Goal: Information Seeking & Learning: Learn about a topic

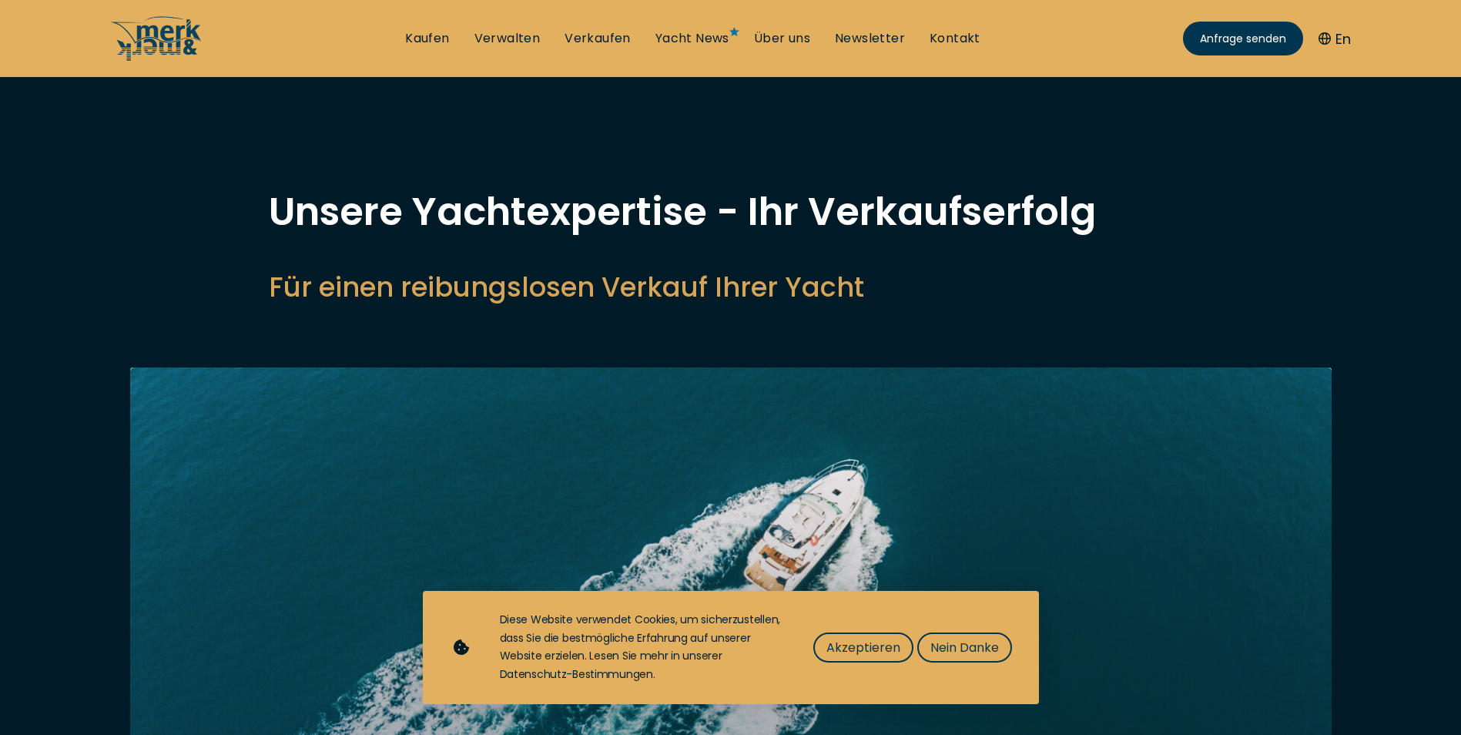
select select "sell"
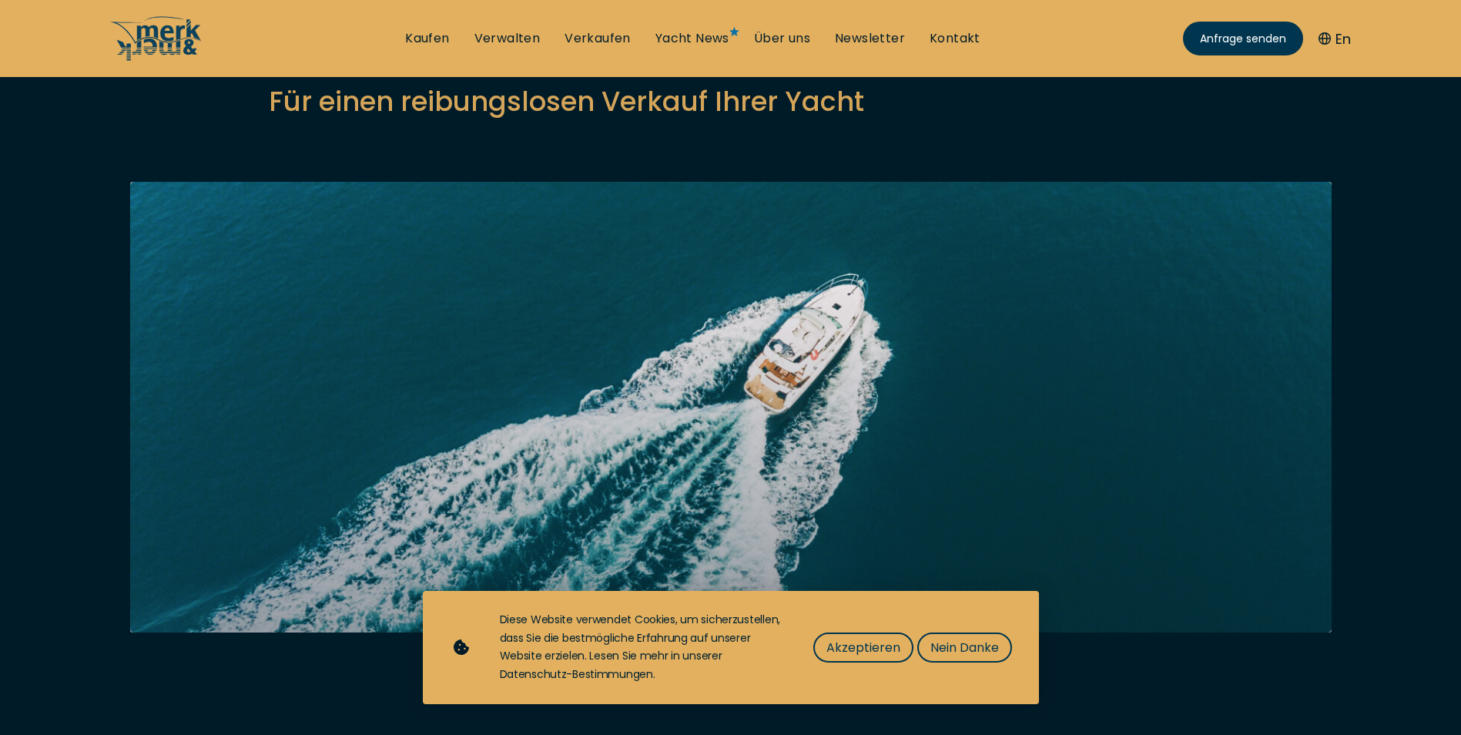
scroll to position [231, 0]
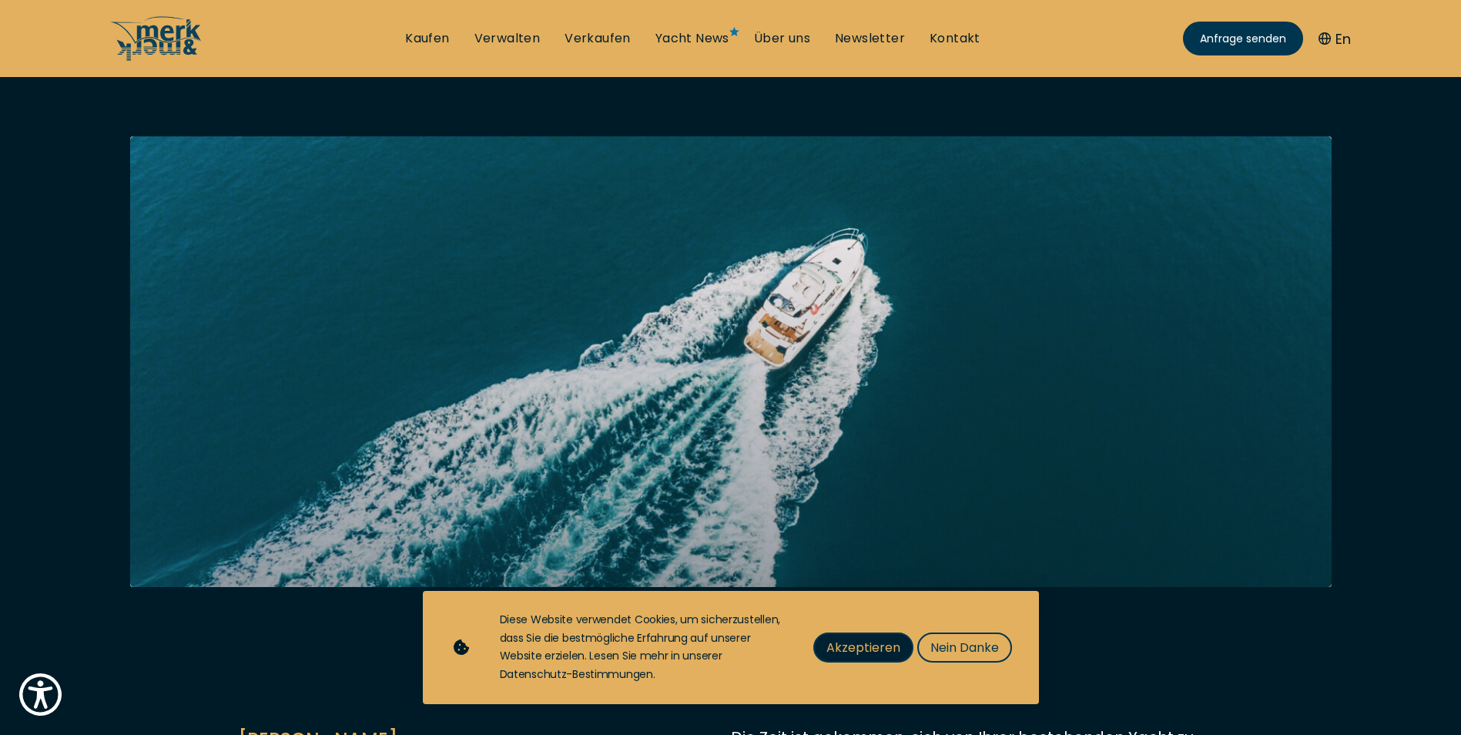
click at [866, 642] on span "Akzeptieren" at bounding box center [863, 647] width 74 height 19
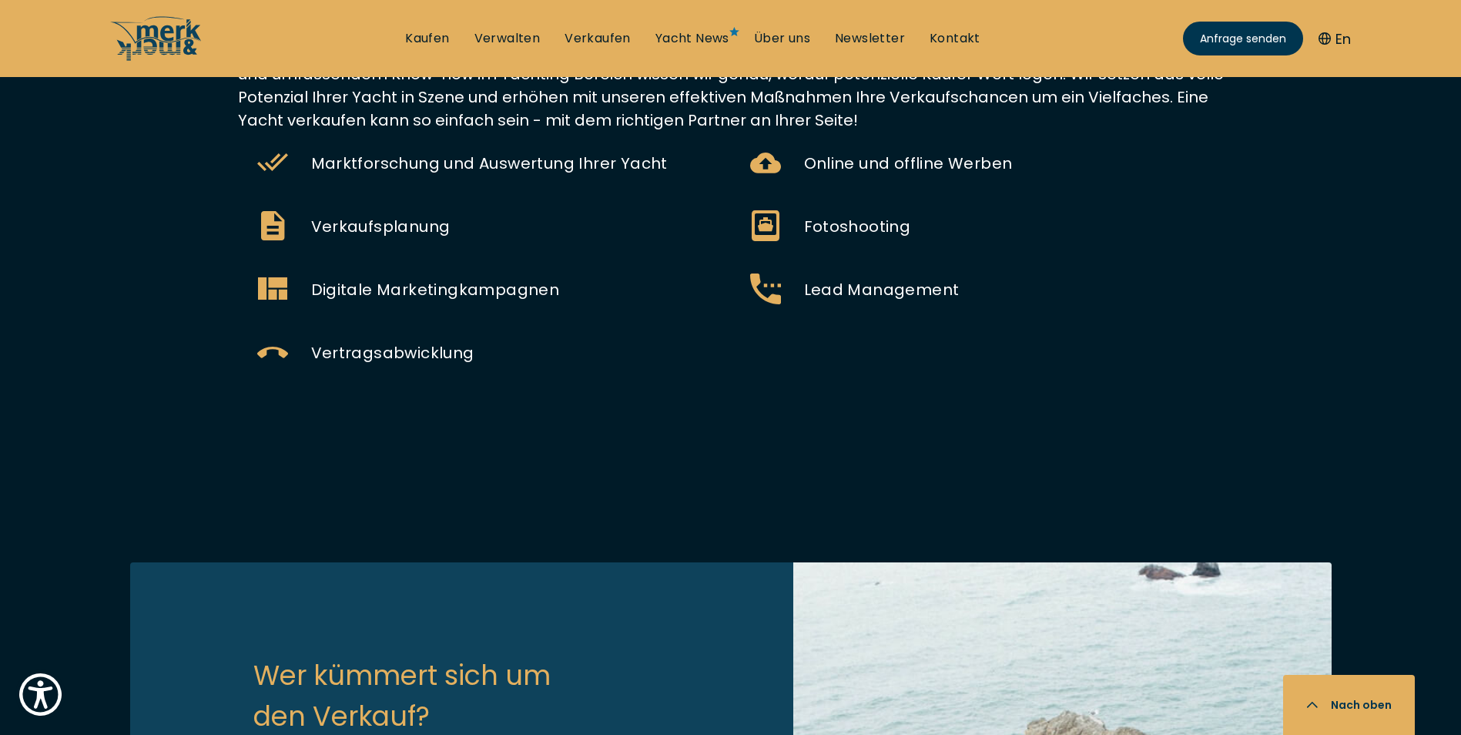
scroll to position [1232, 0]
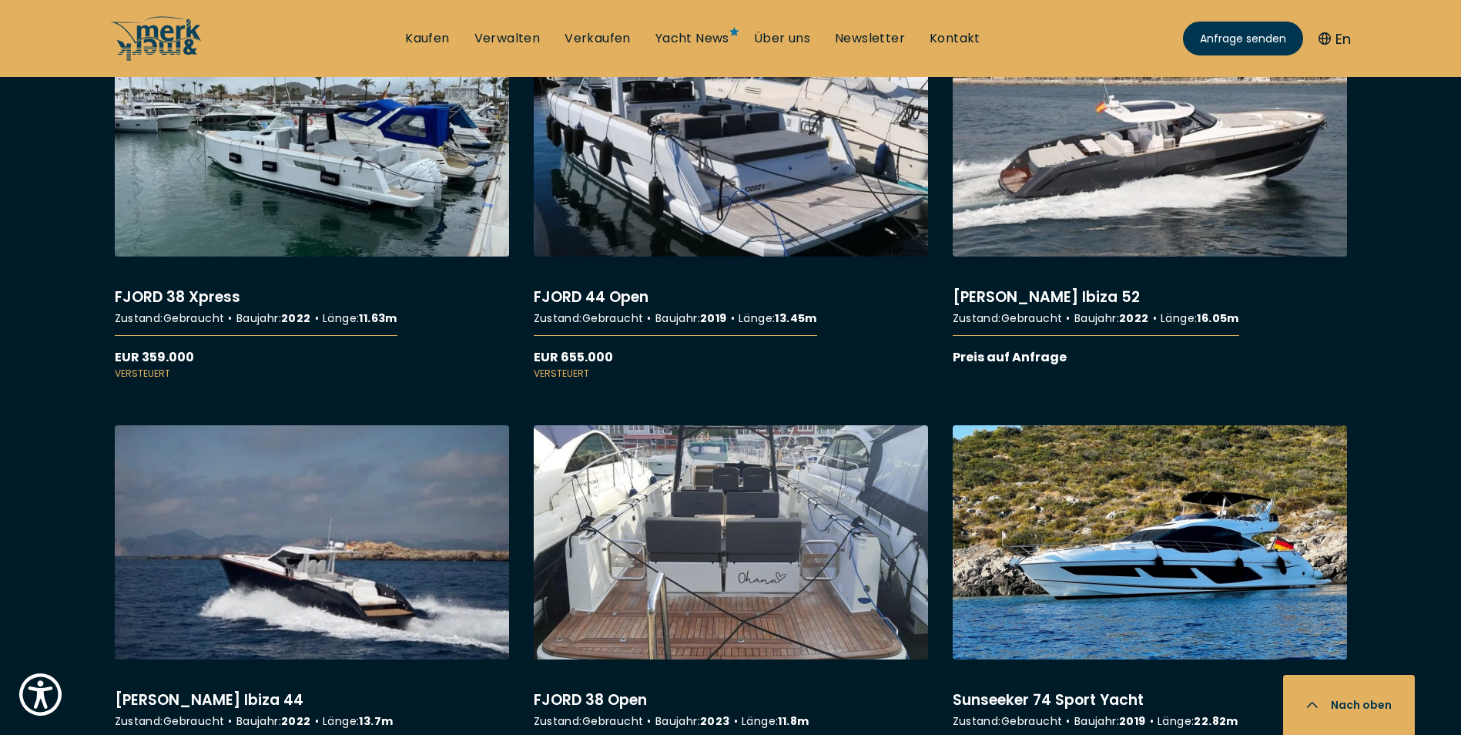
scroll to position [4699, 0]
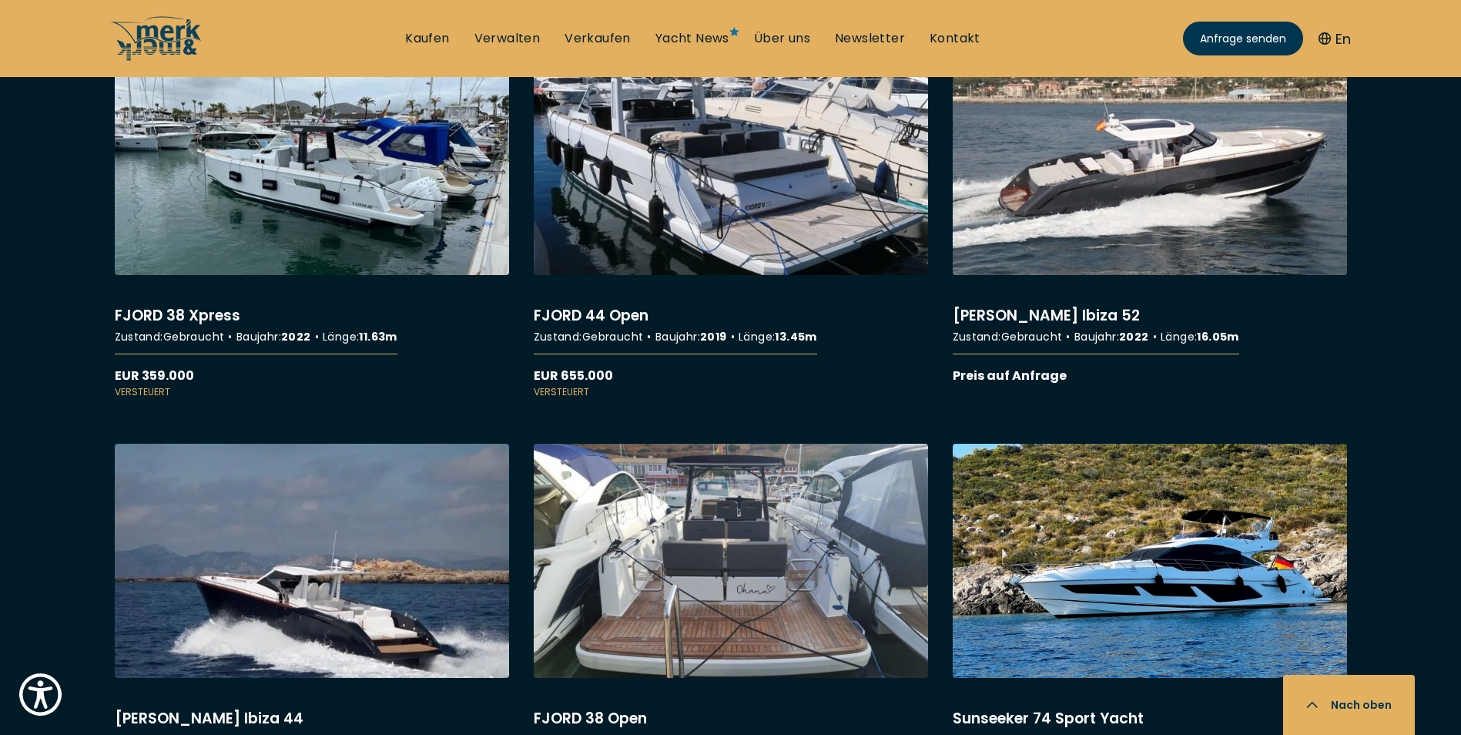
click at [350, 635] on link "More details about [PERSON_NAME] [GEOGRAPHIC_DATA] 44" at bounding box center [312, 616] width 394 height 344
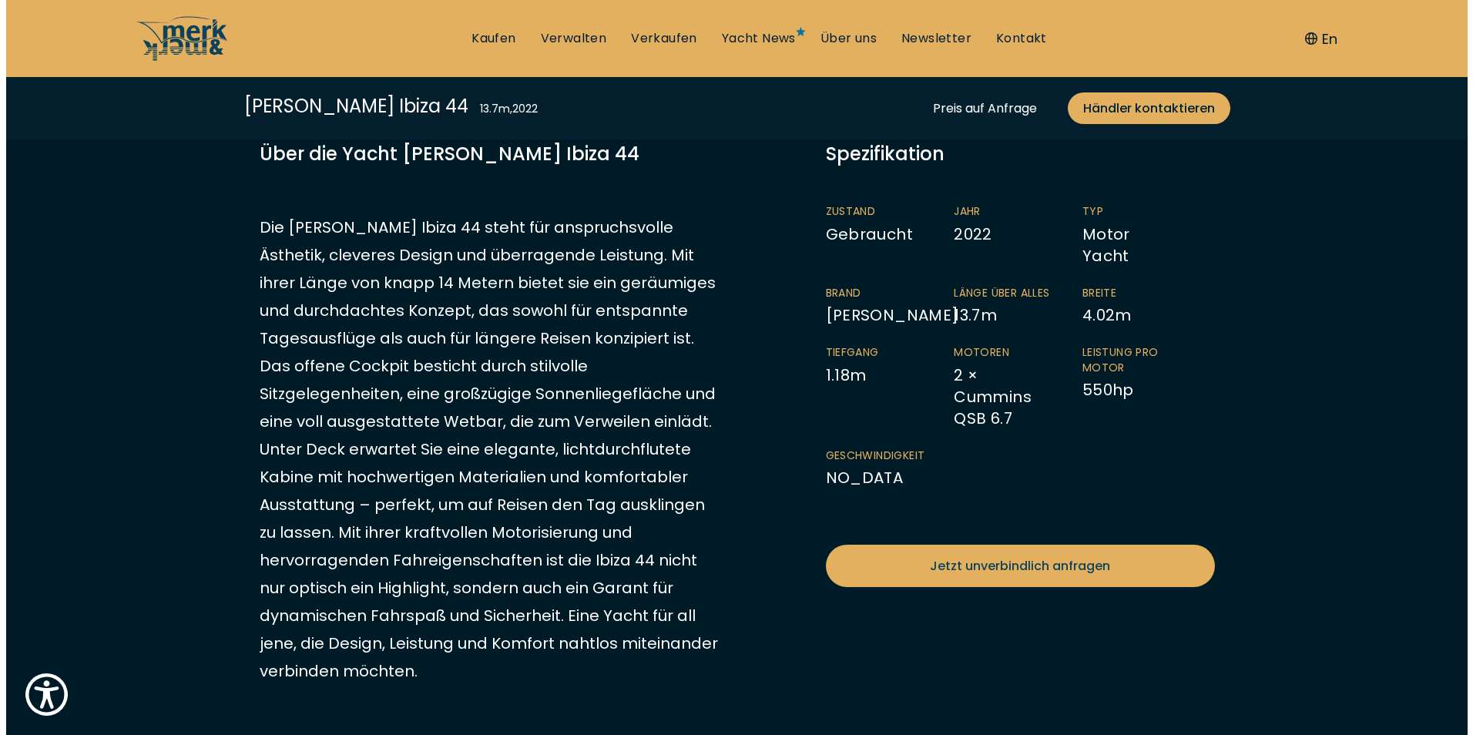
scroll to position [308, 0]
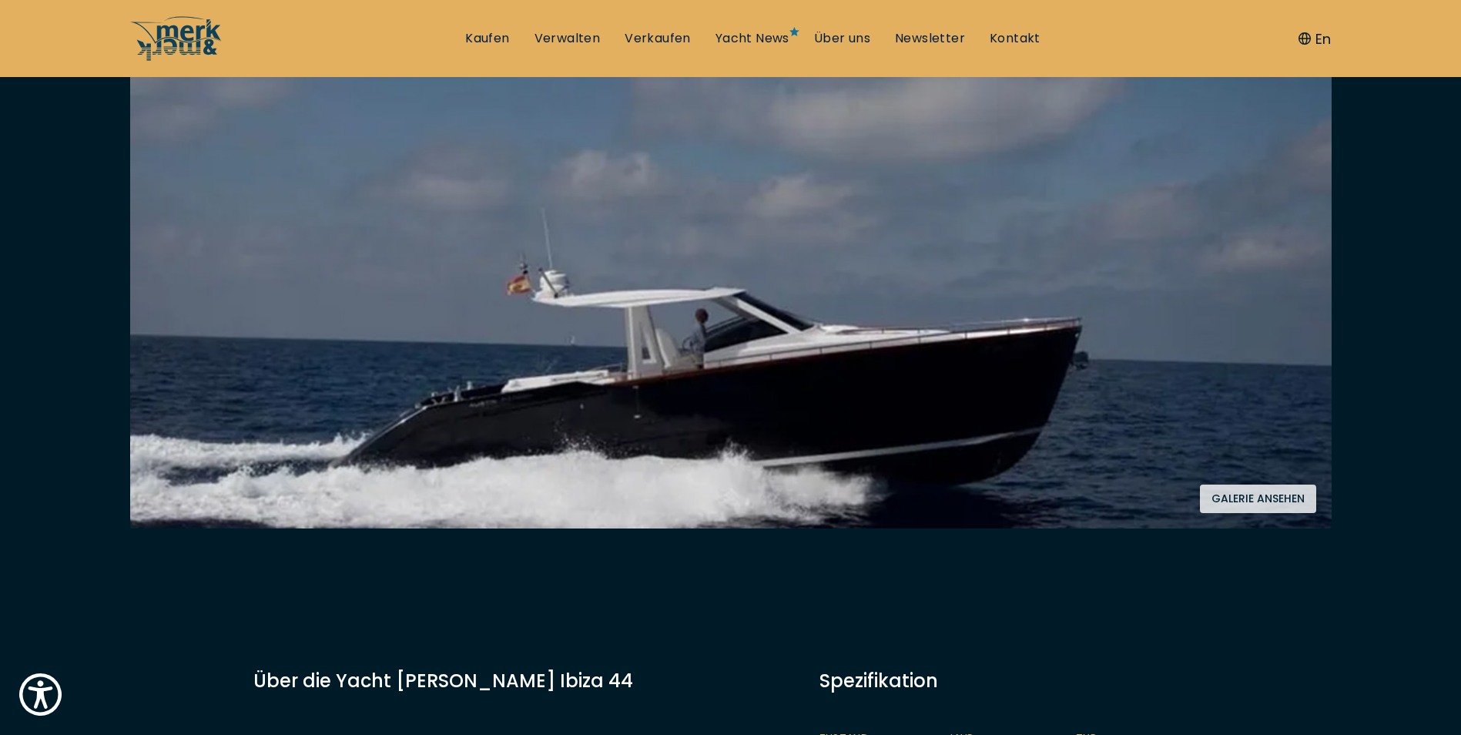
click at [1272, 489] on button "Galerie ansehen" at bounding box center [1258, 498] width 116 height 28
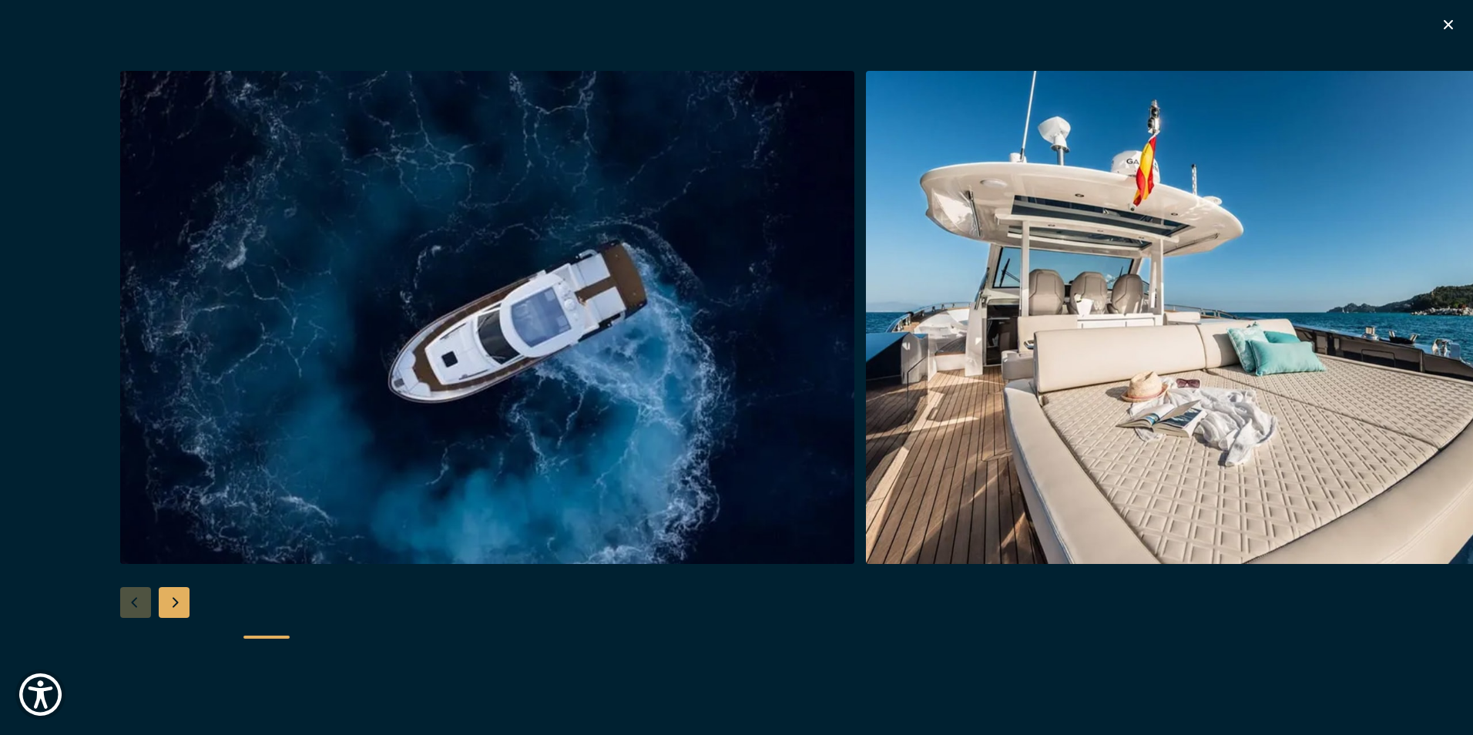
click at [181, 605] on div "Next slide" at bounding box center [174, 602] width 31 height 31
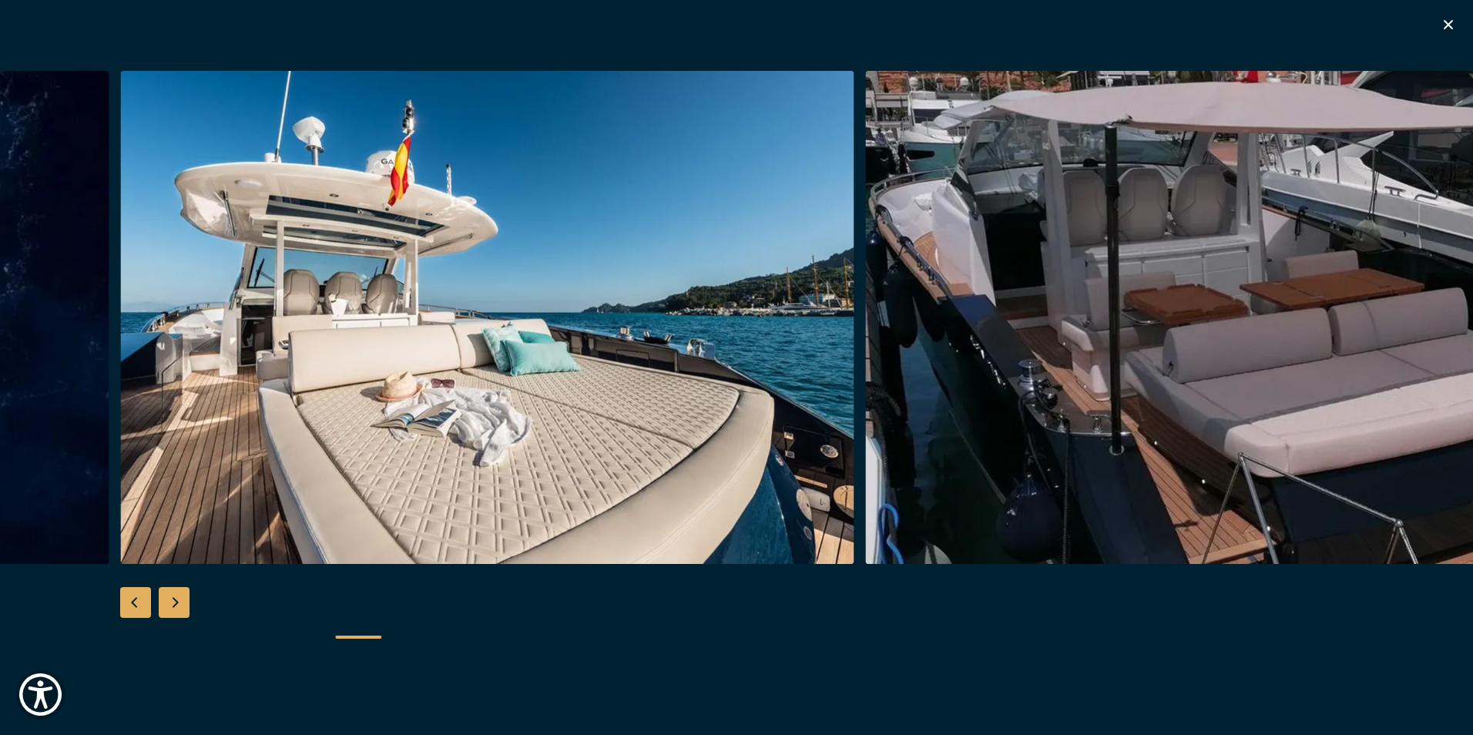
click at [181, 605] on div "Next slide" at bounding box center [174, 602] width 31 height 31
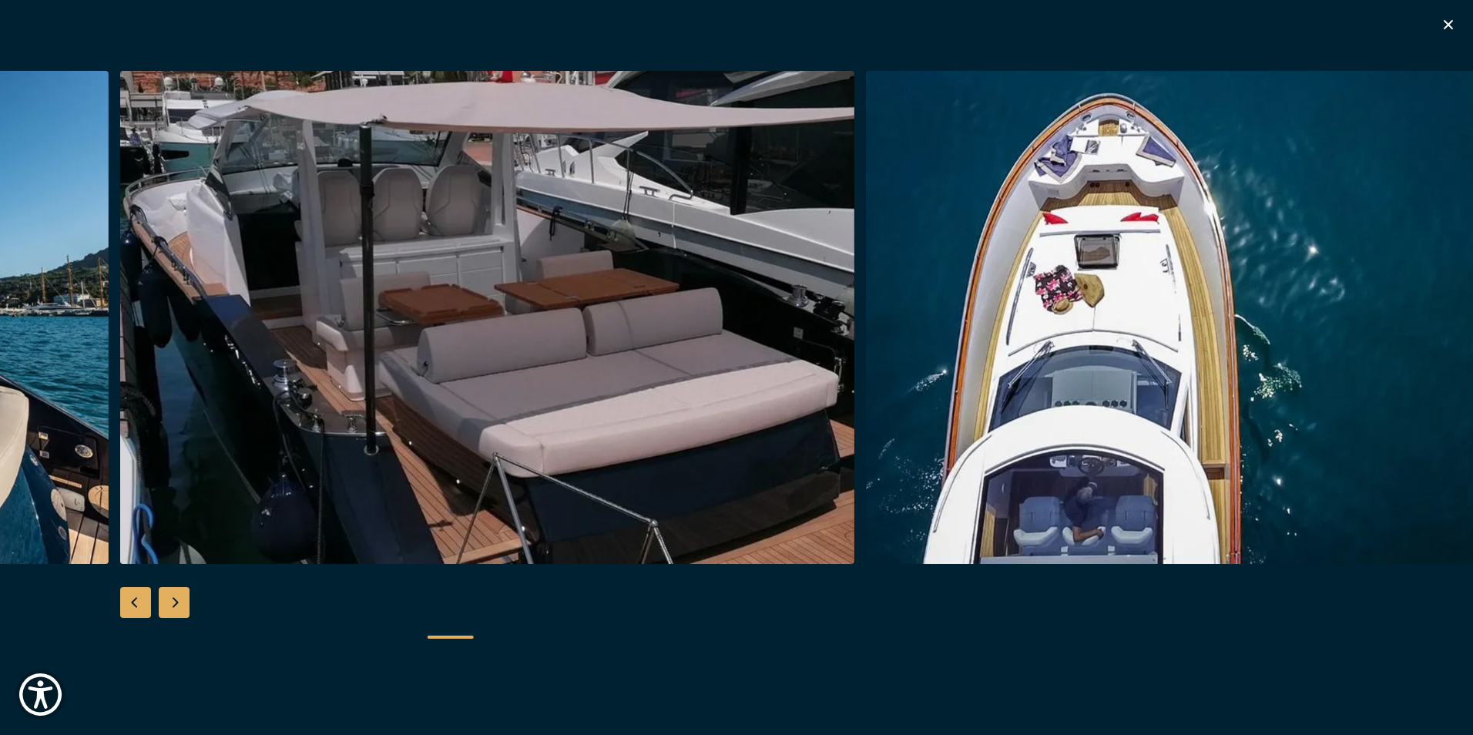
click at [181, 605] on div "Next slide" at bounding box center [174, 602] width 31 height 31
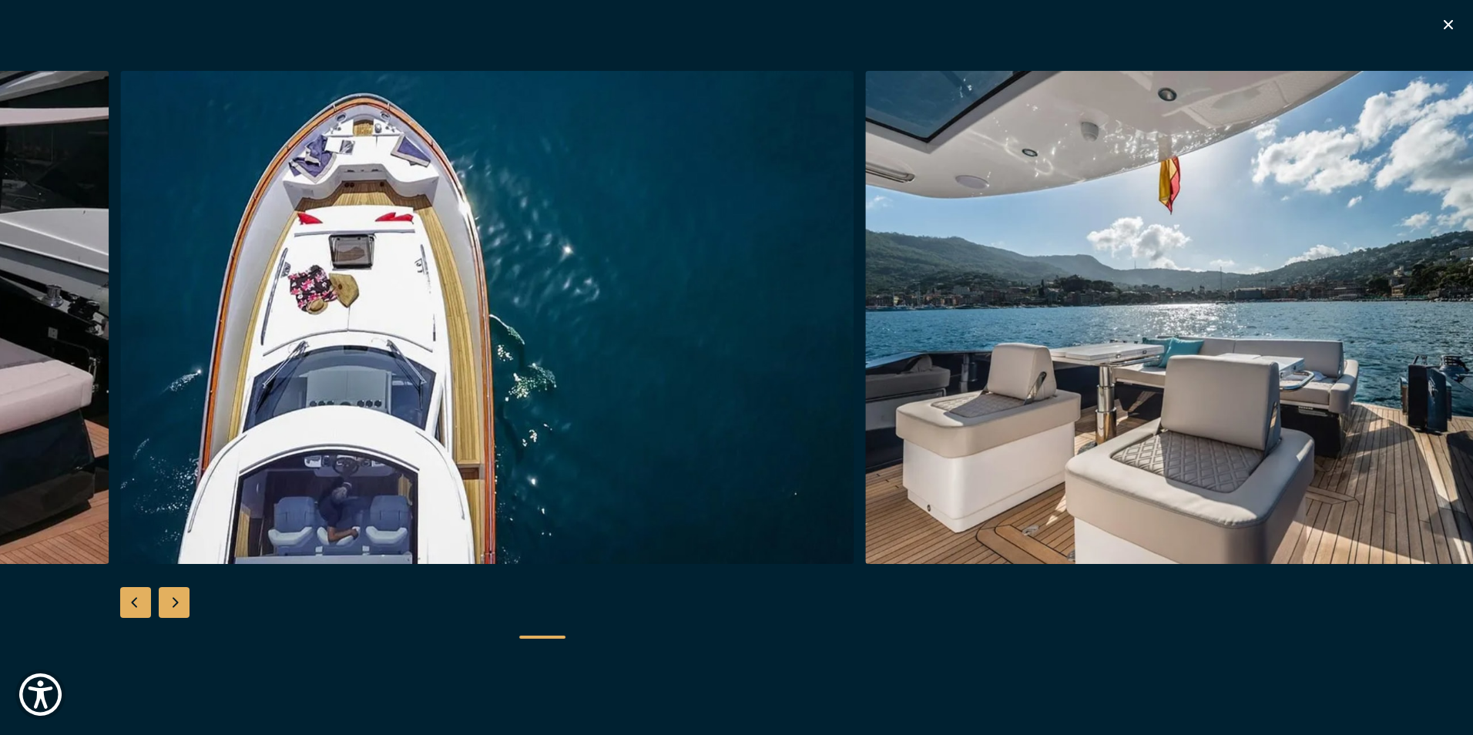
click at [182, 605] on div "Next slide" at bounding box center [174, 602] width 31 height 31
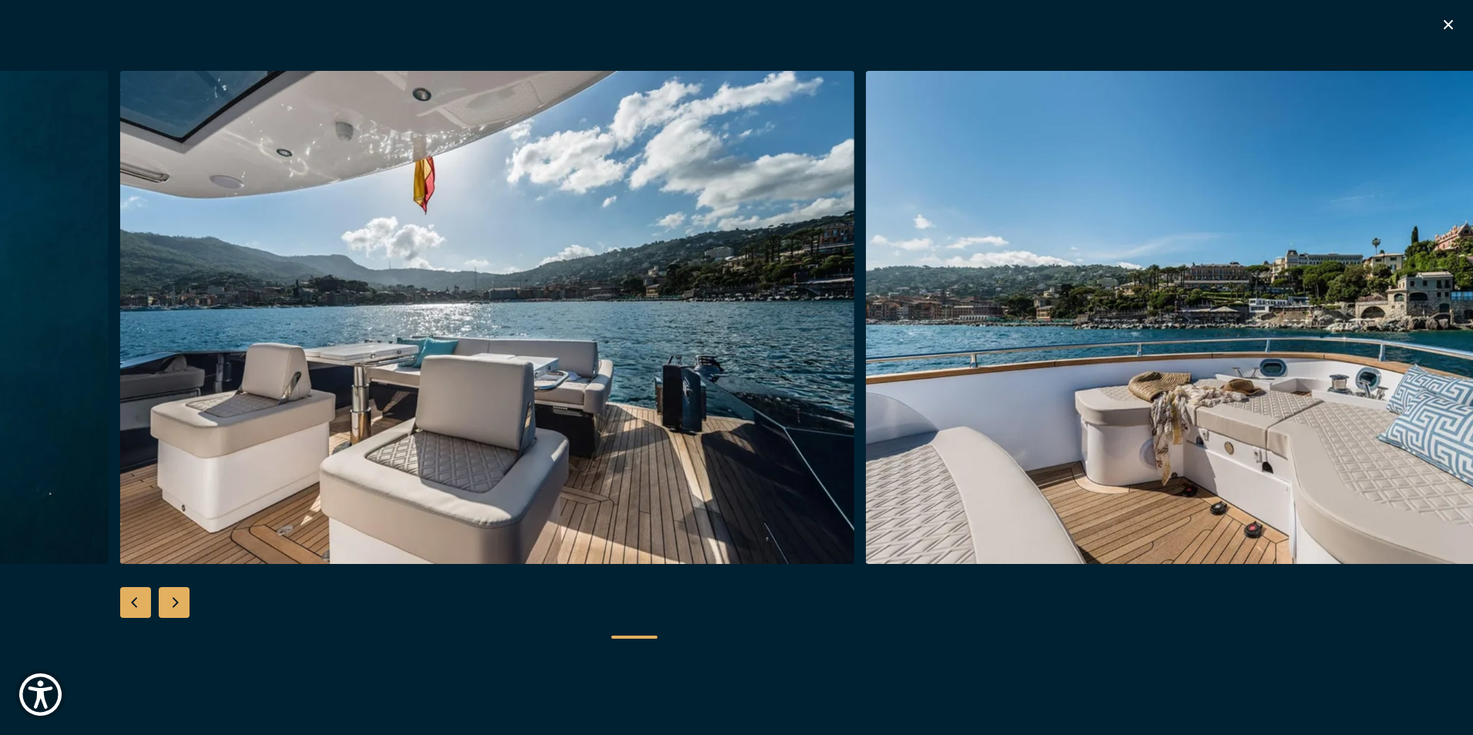
click at [182, 605] on div "Next slide" at bounding box center [174, 602] width 31 height 31
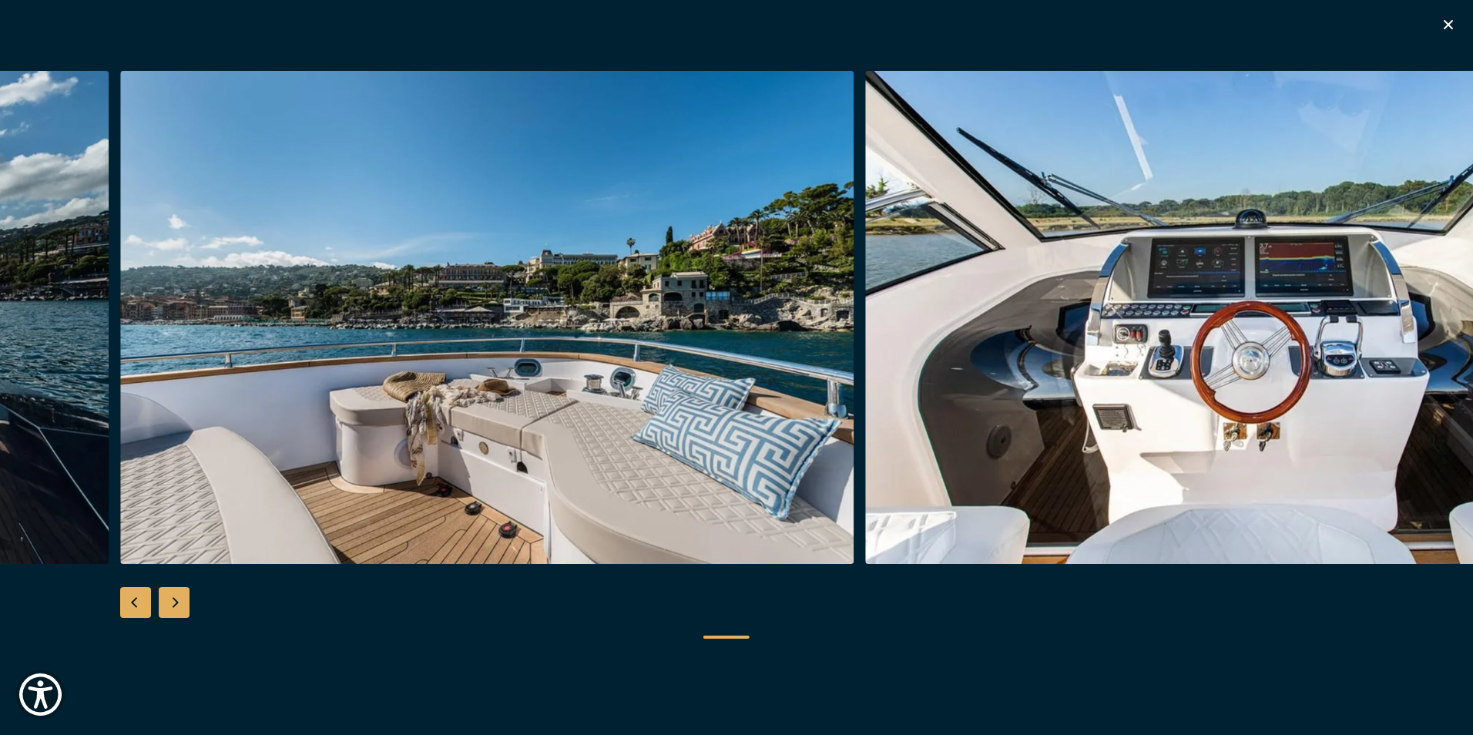
click at [182, 605] on div "Next slide" at bounding box center [174, 602] width 31 height 31
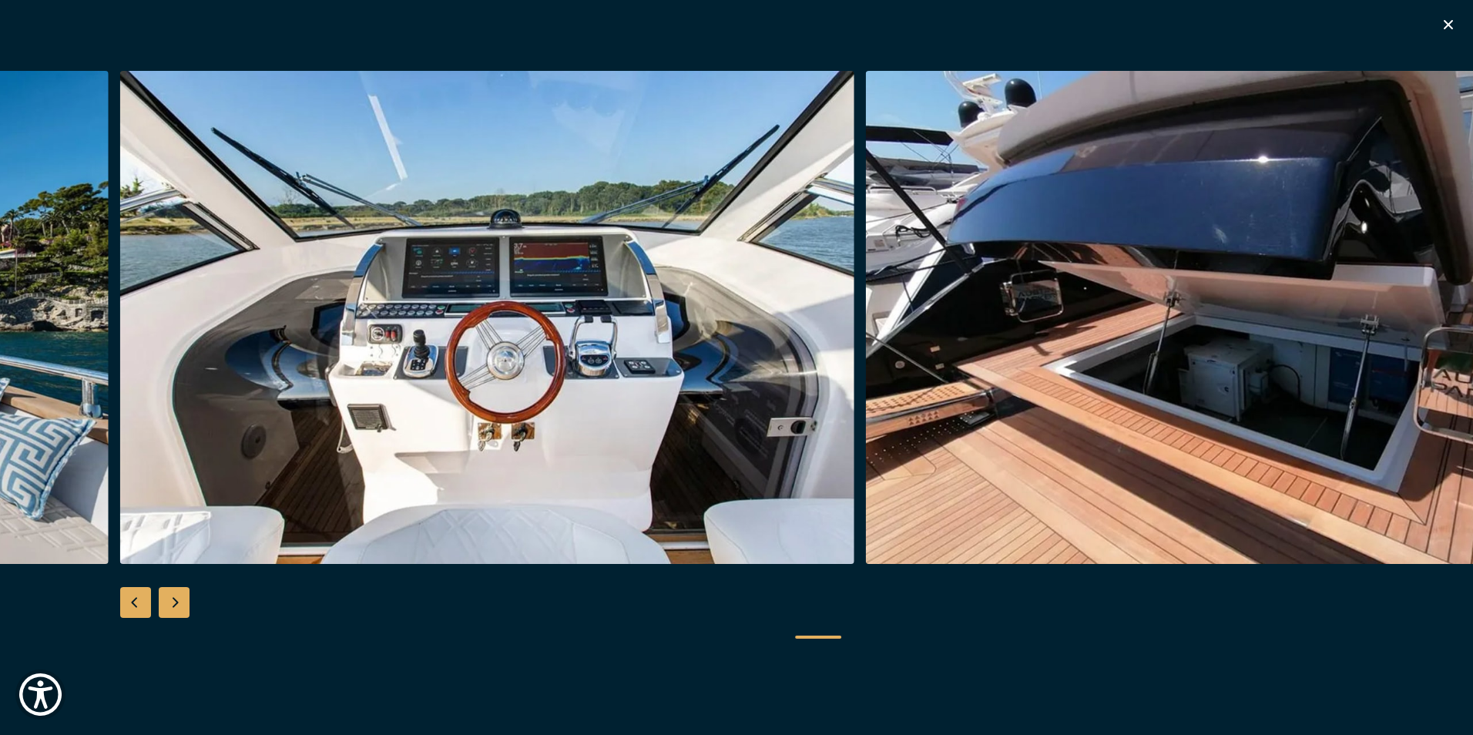
click at [182, 605] on div "Next slide" at bounding box center [174, 602] width 31 height 31
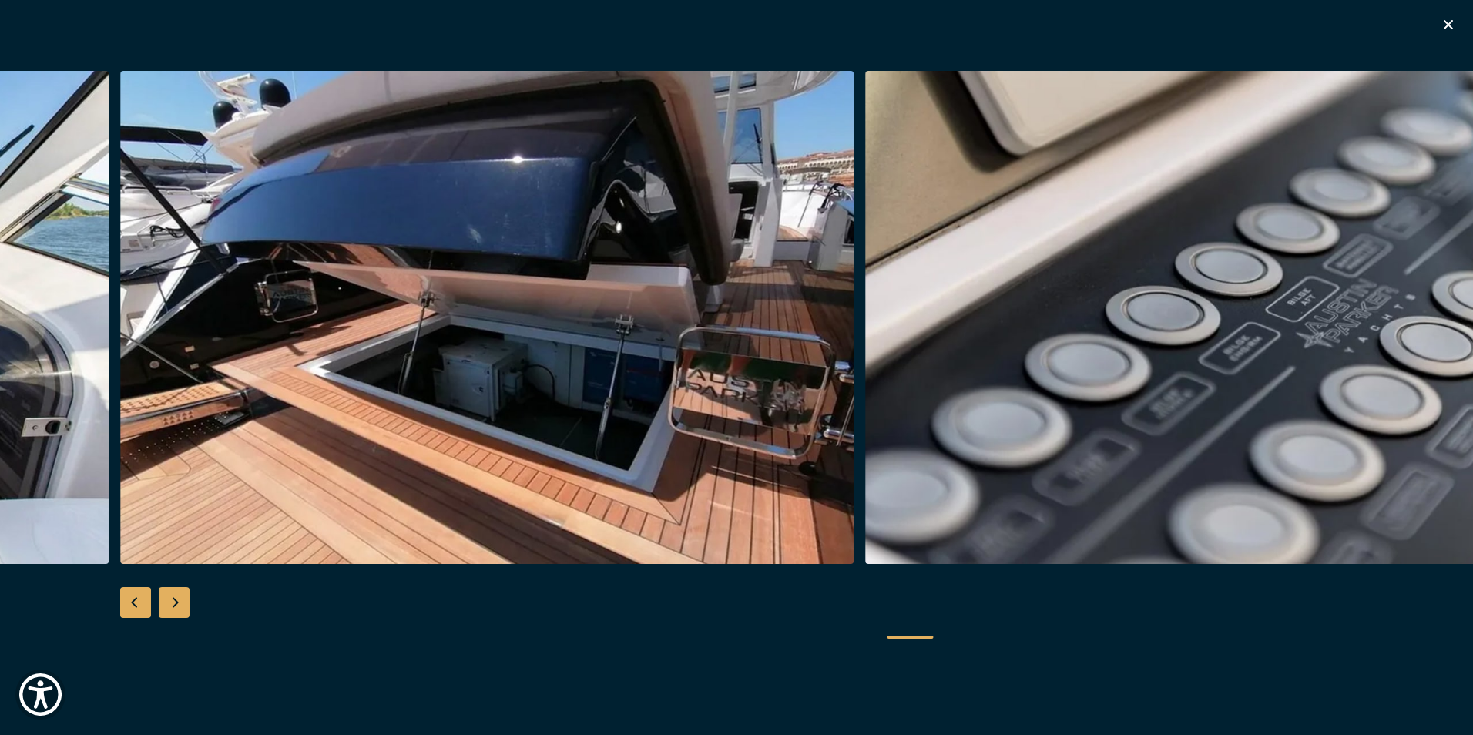
click at [182, 605] on div "Next slide" at bounding box center [174, 602] width 31 height 31
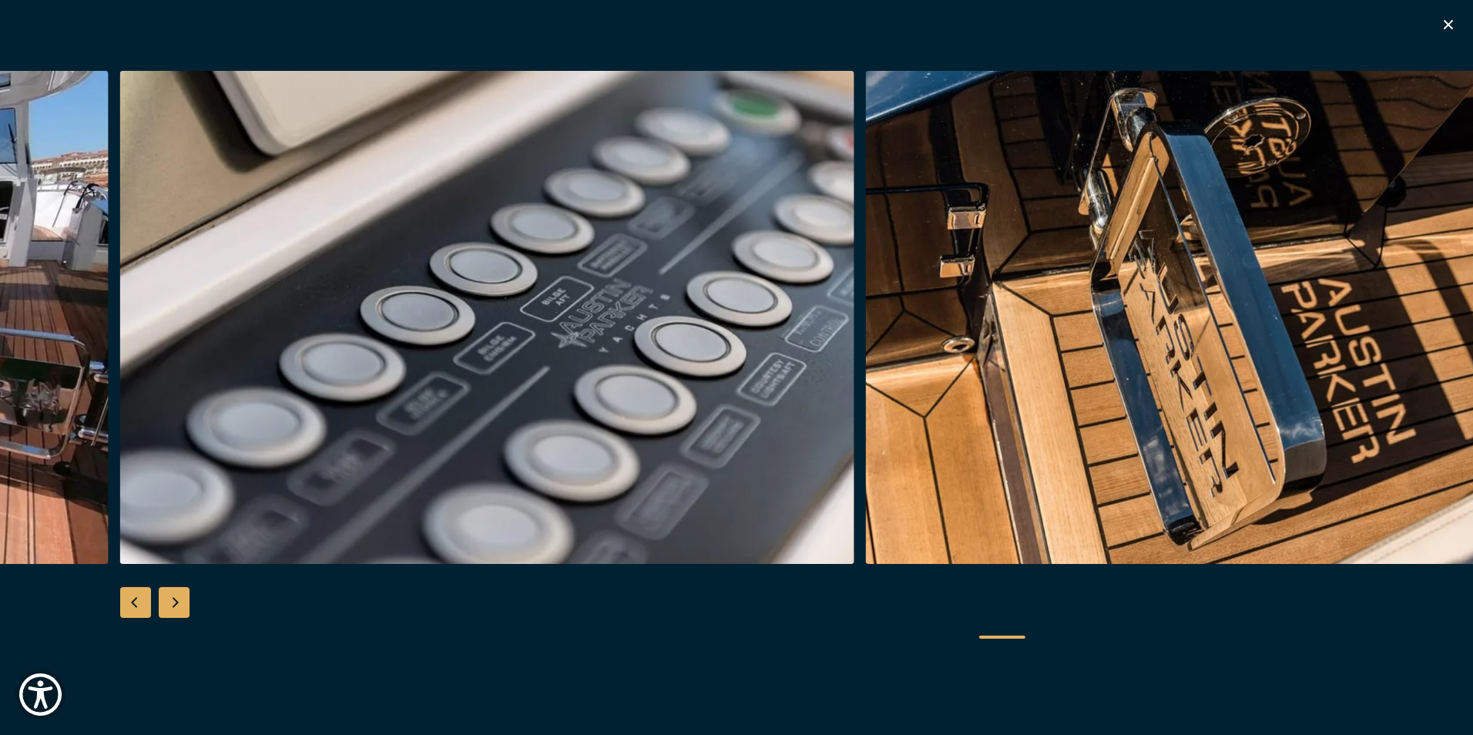
click at [182, 605] on div "Next slide" at bounding box center [174, 602] width 31 height 31
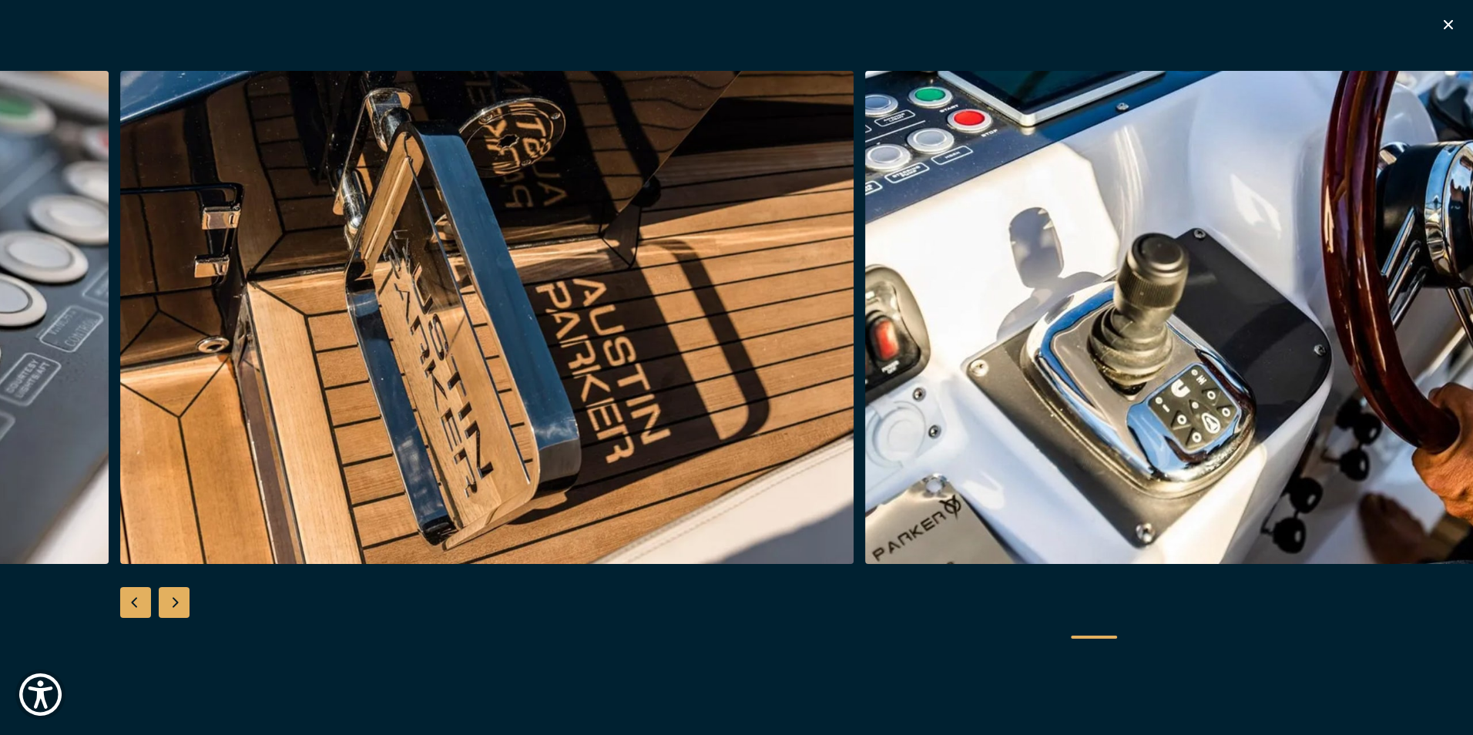
click at [182, 605] on div "Next slide" at bounding box center [174, 602] width 31 height 31
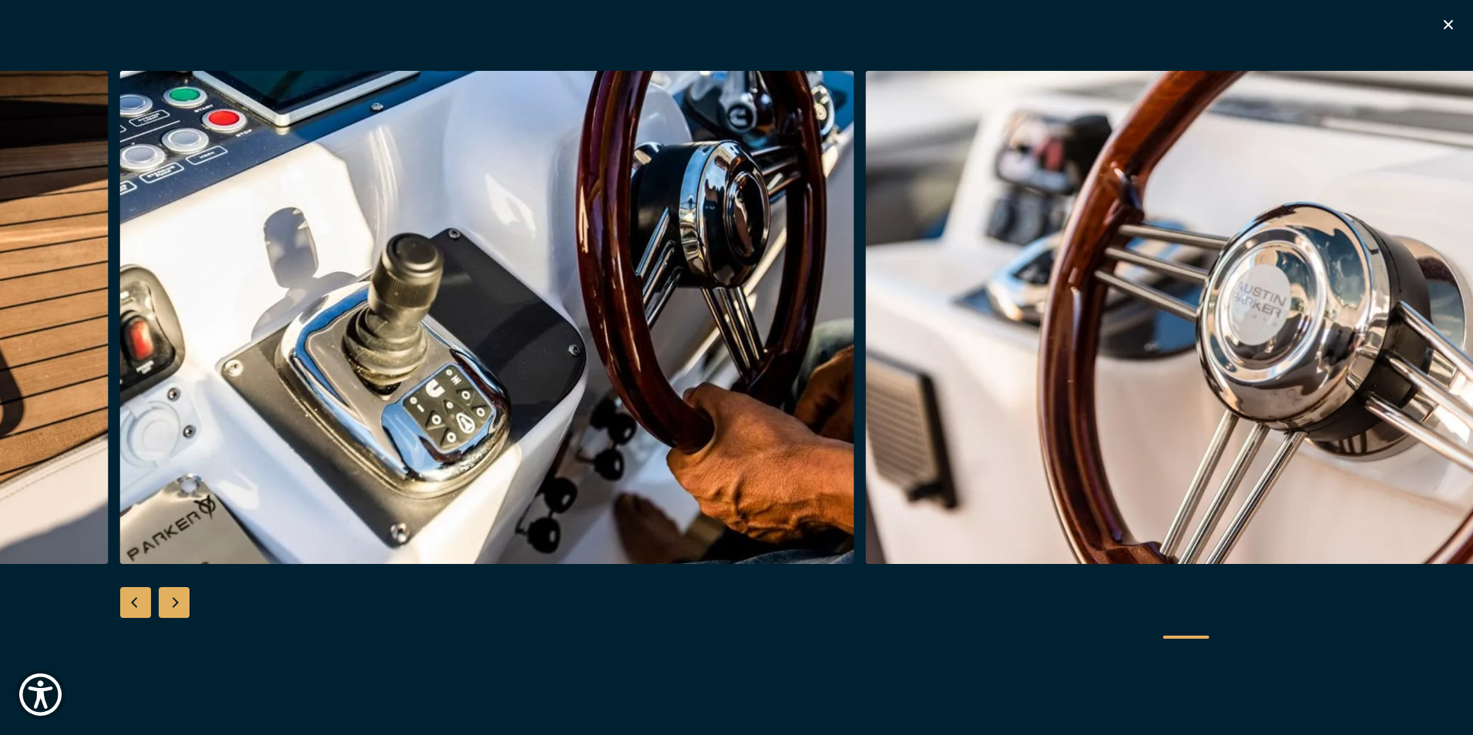
click at [182, 605] on div "Next slide" at bounding box center [174, 602] width 31 height 31
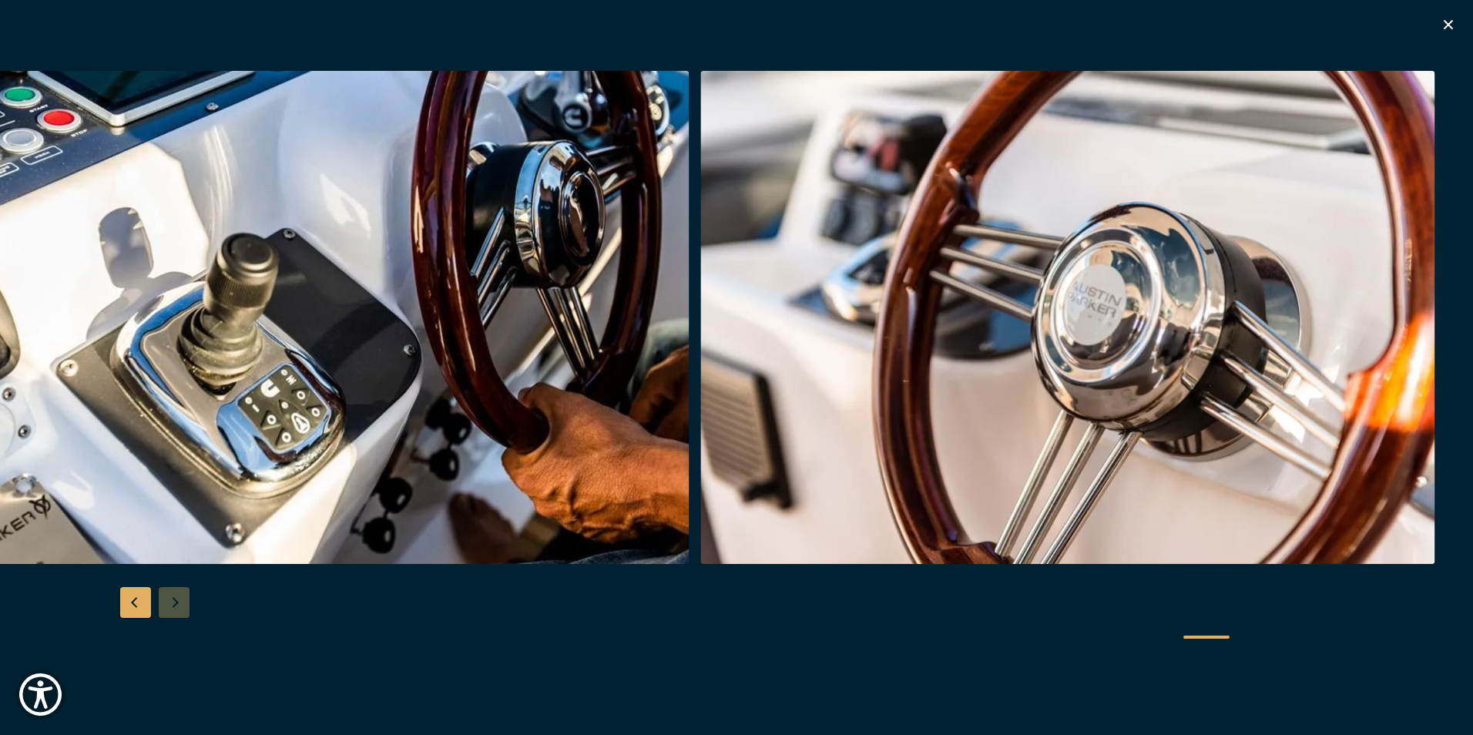
click at [168, 601] on div at bounding box center [736, 367] width 1473 height 593
